Goal: Task Accomplishment & Management: Manage account settings

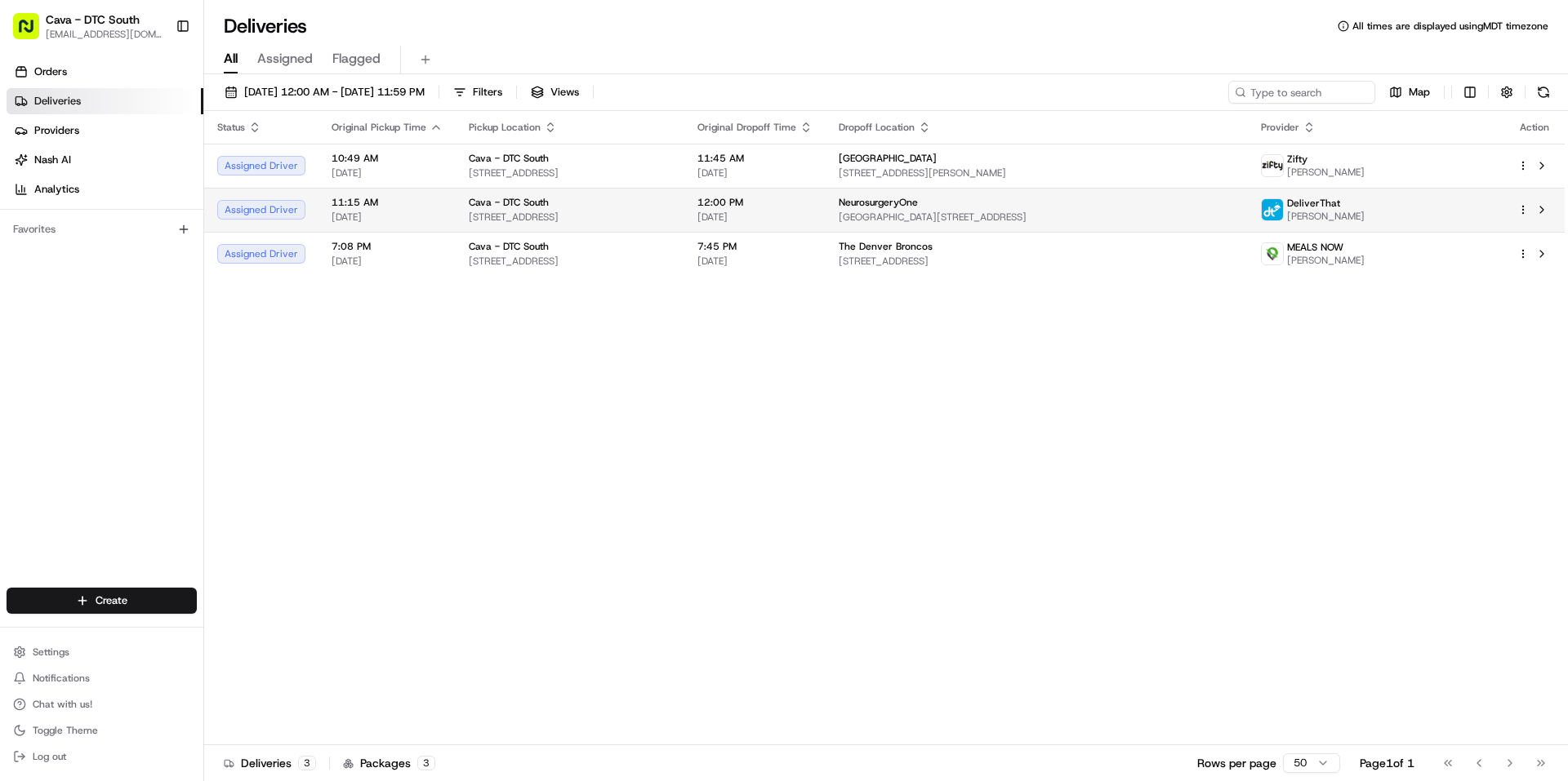
click at [1057, 217] on span "[GEOGRAPHIC_DATA][STREET_ADDRESS]" at bounding box center [1036, 218] width 396 height 13
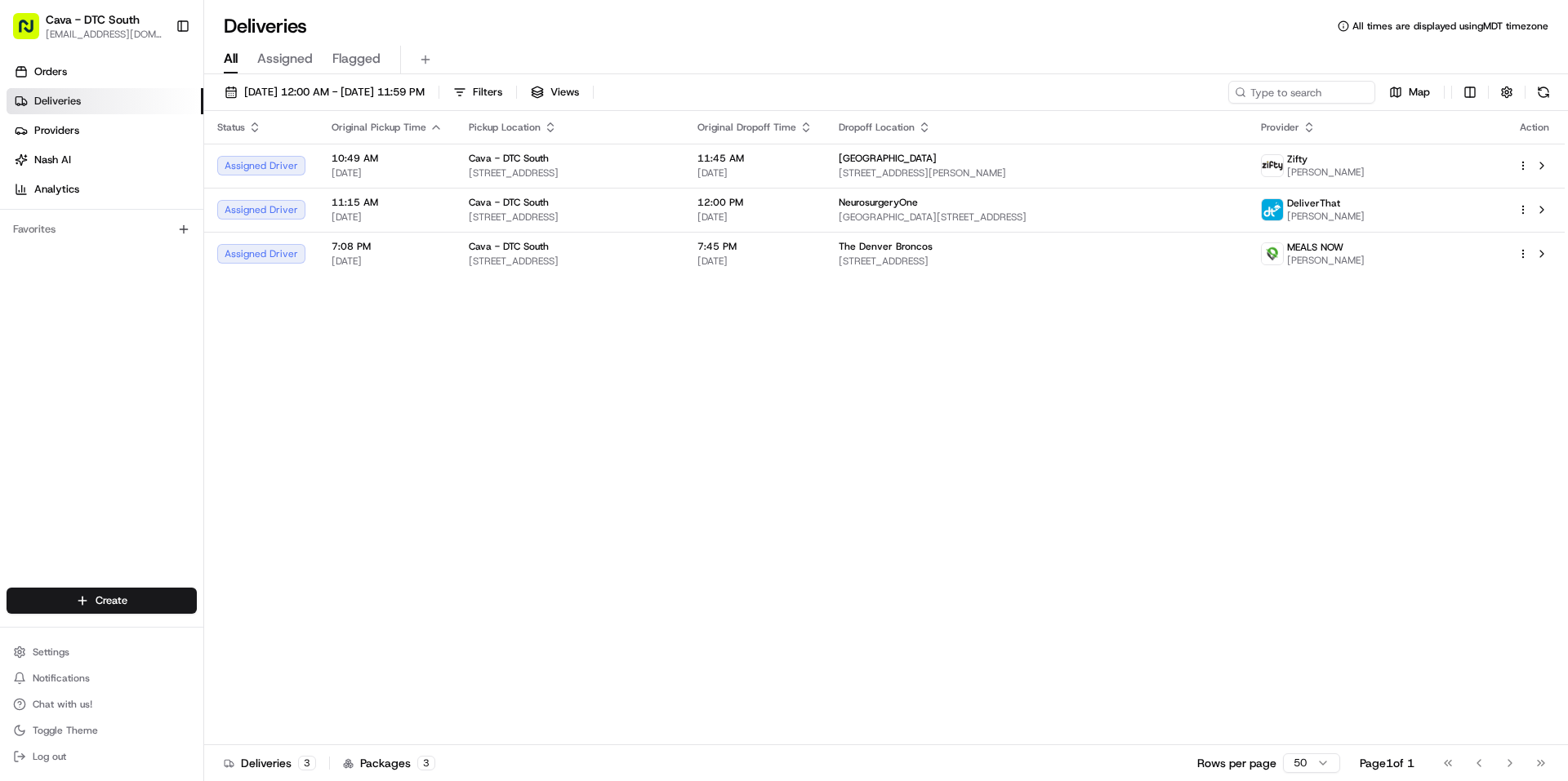
drag, startPoint x: 818, startPoint y: 484, endPoint x: 824, endPoint y: 473, distance: 12.5
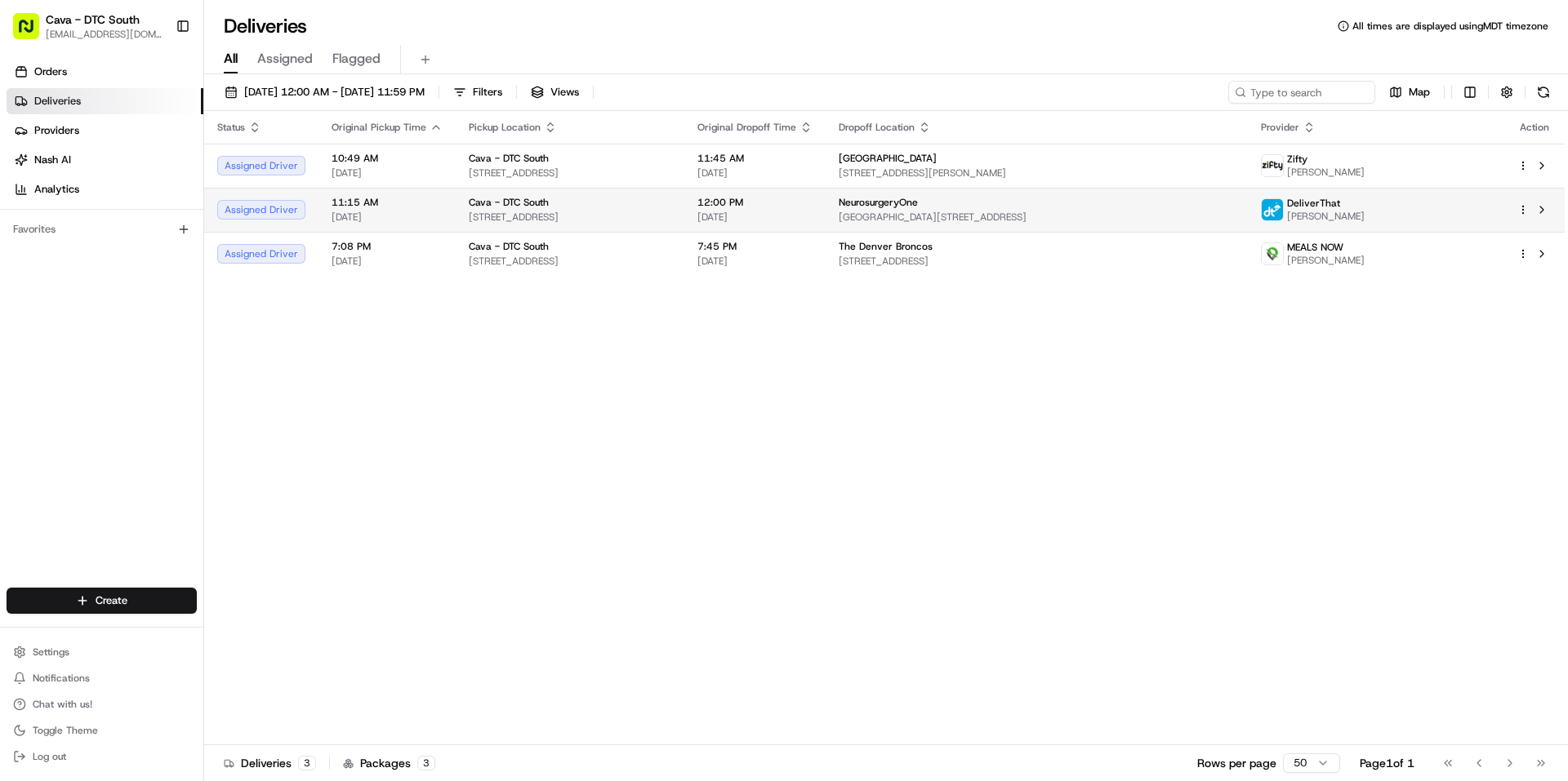
click at [1528, 206] on html "Cava - DTC South [EMAIL_ADDRESS][DOMAIN_NAME] Toggle Sidebar Orders Deliveries …" at bounding box center [784, 390] width 1568 height 781
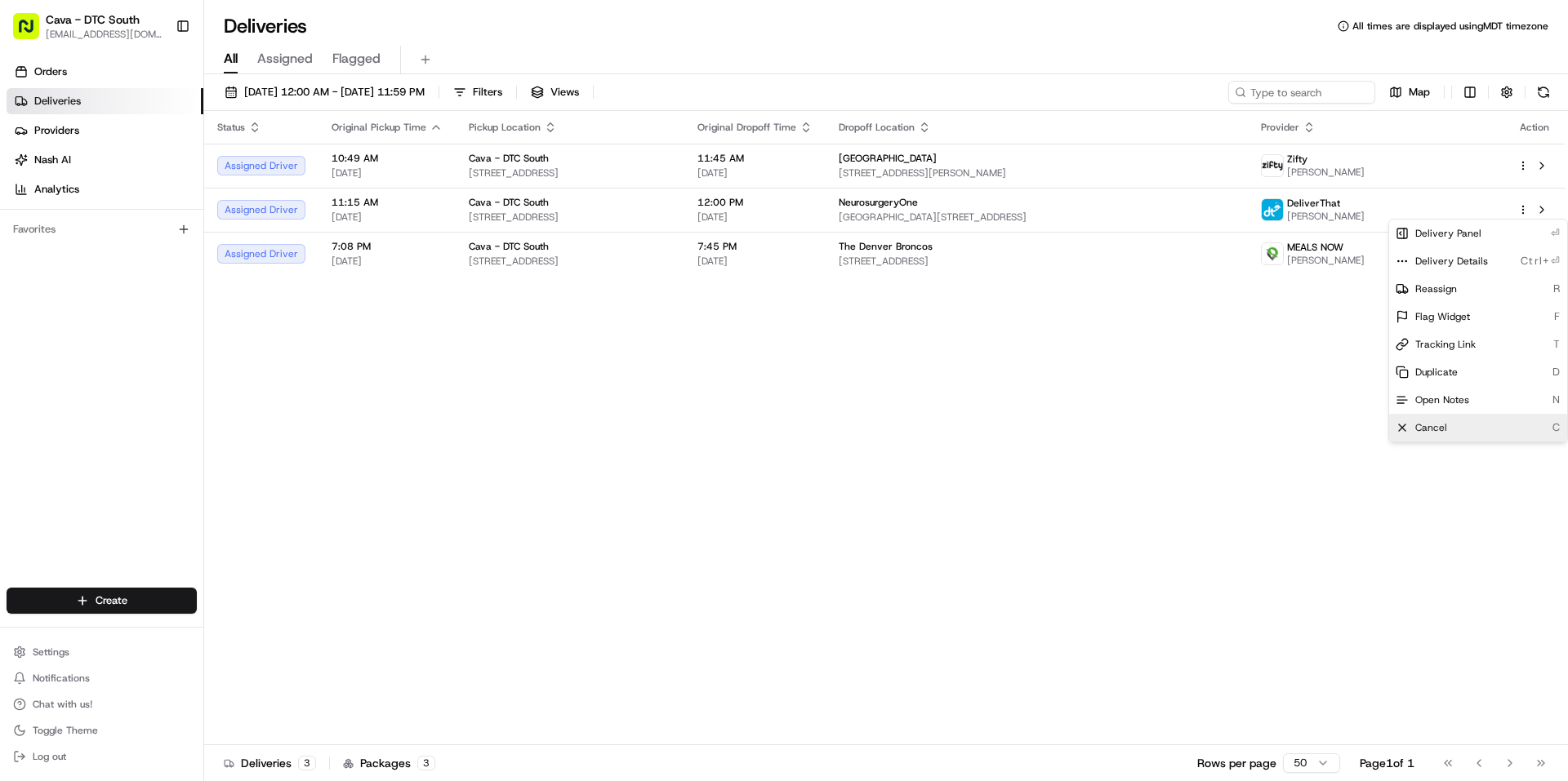
click at [1467, 438] on div "Cancel C" at bounding box center [1479, 427] width 178 height 28
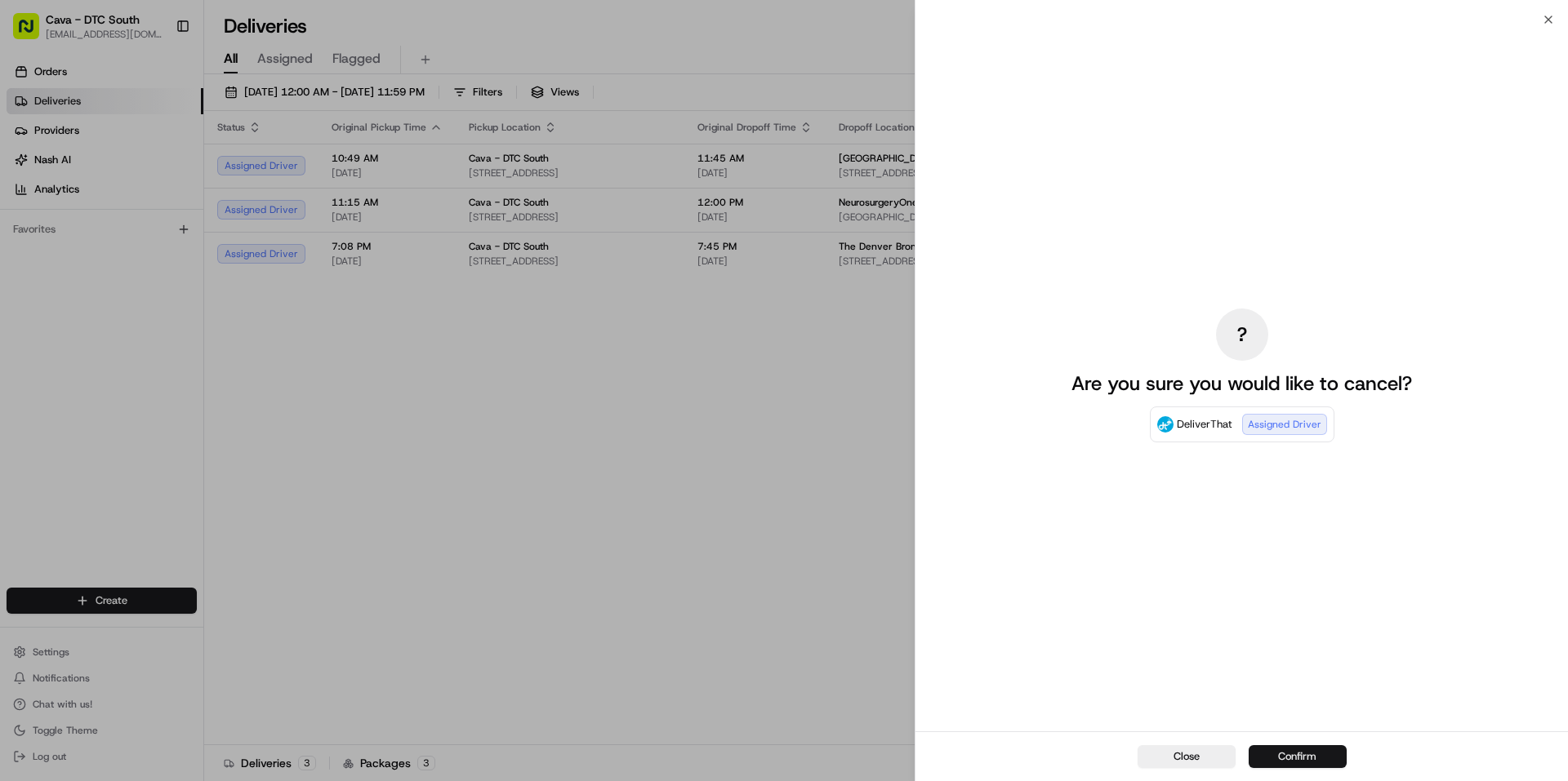
click at [1285, 754] on button "Confirm" at bounding box center [1297, 757] width 98 height 23
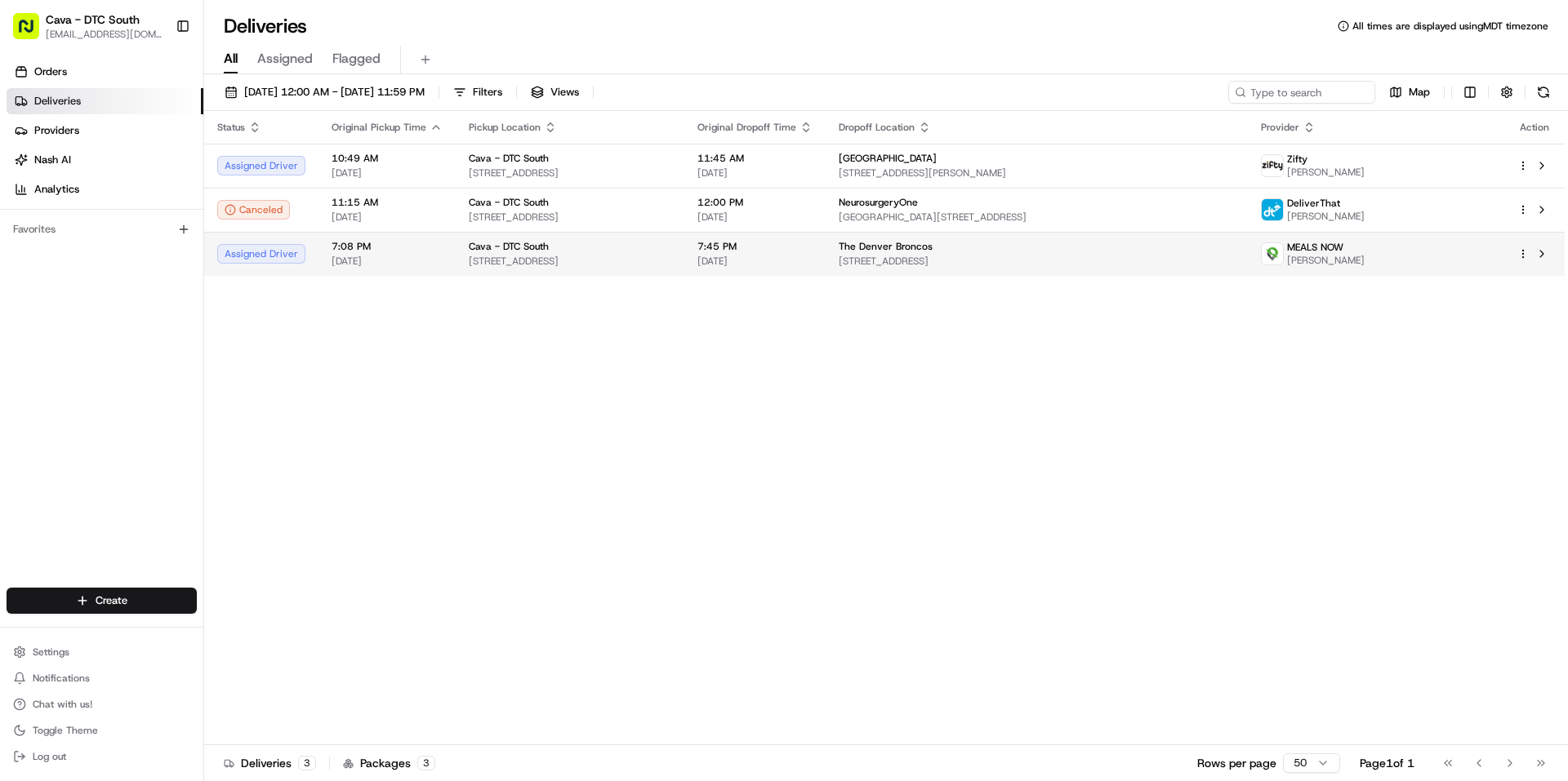
click at [1523, 249] on html "Cava - DTC South [EMAIL_ADDRESS][DOMAIN_NAME] Toggle Sidebar Orders Deliveries …" at bounding box center [784, 390] width 1568 height 781
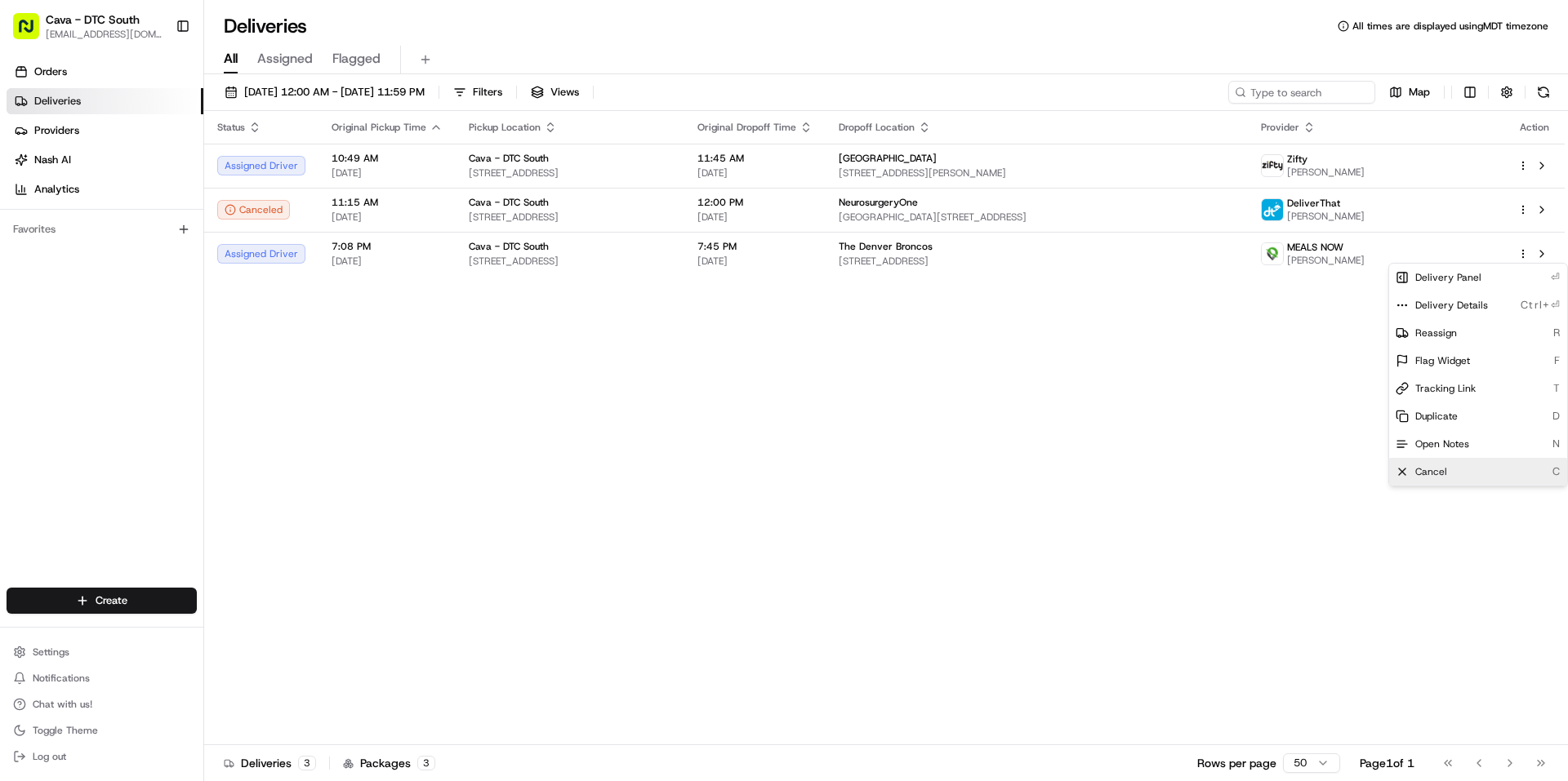
click at [1445, 466] on span "Cancel" at bounding box center [1431, 472] width 32 height 13
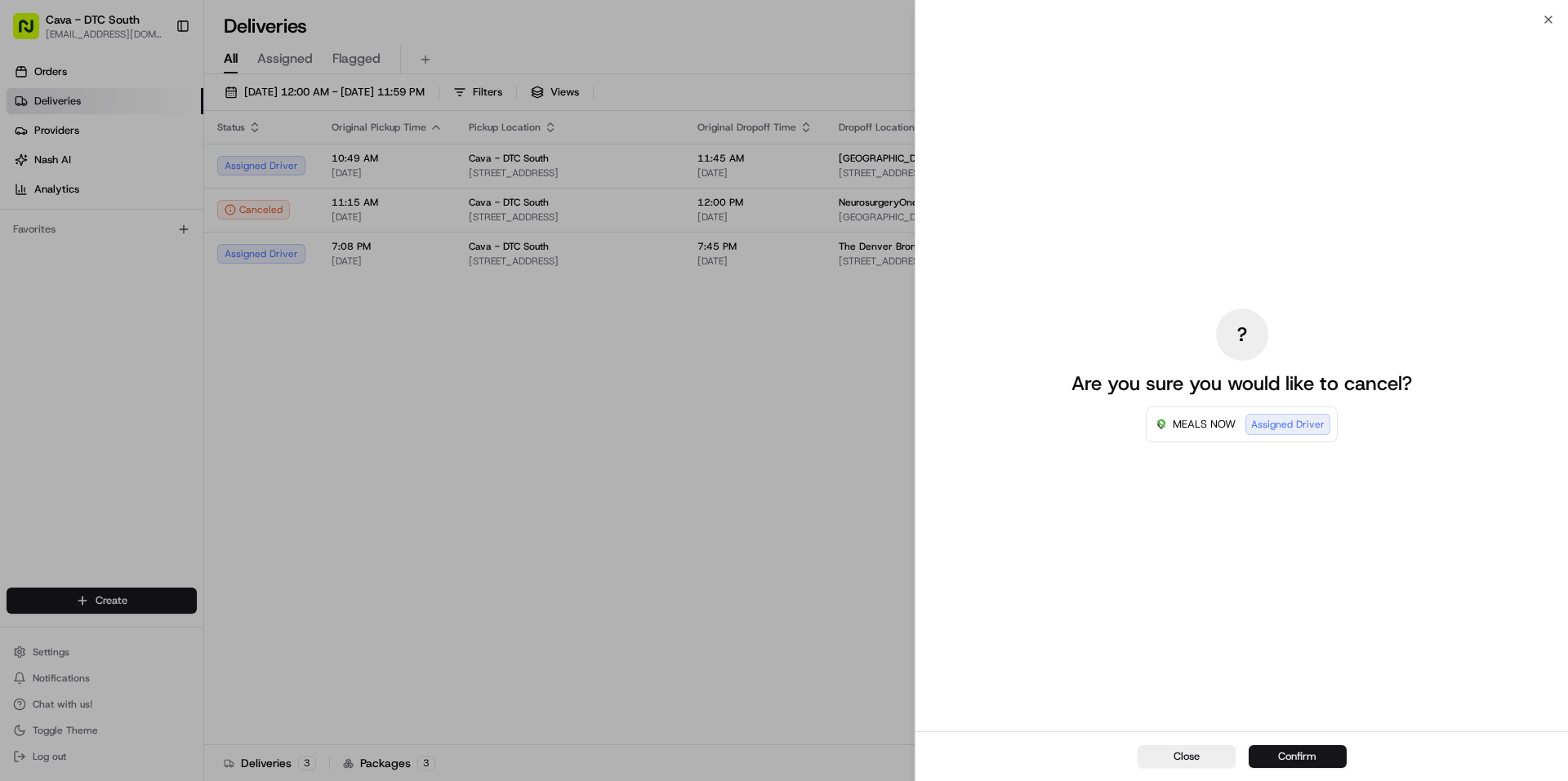
click at [1299, 751] on button "Confirm" at bounding box center [1297, 757] width 98 height 23
